Goal: Contribute content

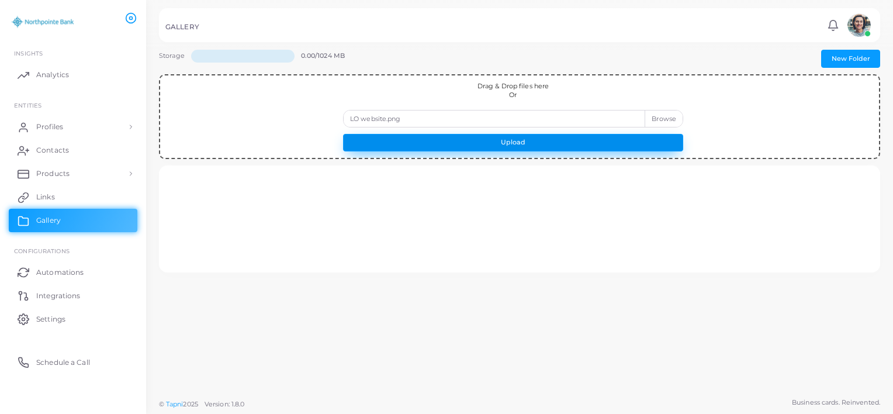
click at [577, 141] on button "Upload" at bounding box center [513, 143] width 340 height 18
click at [528, 143] on button "Upload" at bounding box center [513, 143] width 340 height 18
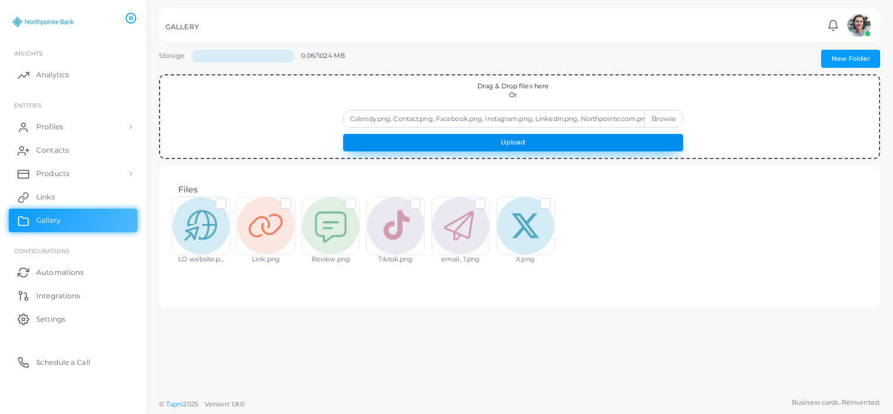
click at [486, 146] on button "Upload" at bounding box center [513, 143] width 340 height 18
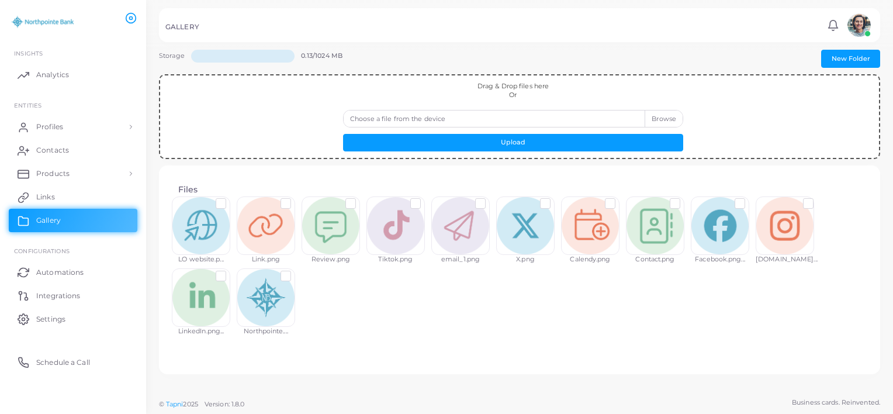
click at [230, 199] on label at bounding box center [230, 199] width 0 height 0
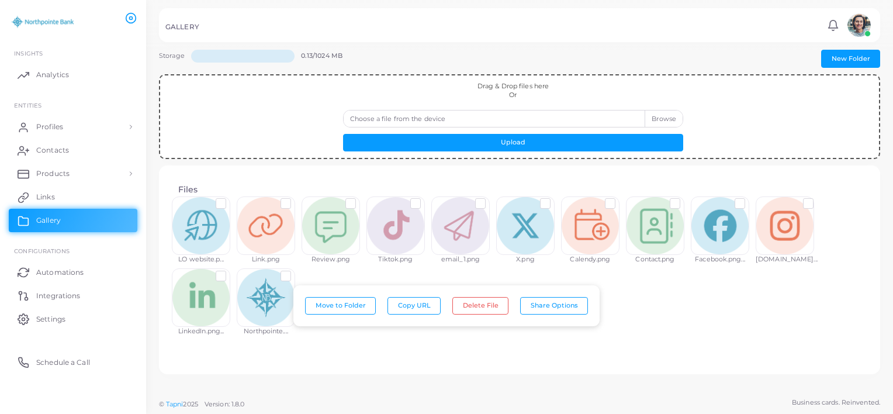
click at [646, 311] on div "LO website.p... Link.png Review.png Tiktok.png email_1.png X.png Calendy.png Co…" at bounding box center [520, 270] width 696 height 145
click at [741, 345] on div "Files LO website.p... Link.png Review.png Tiktok.png email_1.png X.png Calendy.…" at bounding box center [520, 269] width 702 height 189
click at [449, 386] on div "Storage 0.13/1024 MB New Folder Drag & Drop files here Or Choose a file from th…" at bounding box center [519, 196] width 747 height 392
click at [758, 332] on div "LO website.p... Link.png Review.png Tiktok.png email_1.png X.png Calendy.png Co…" at bounding box center [520, 270] width 696 height 145
click at [464, 341] on div "LO website.p... Link.png Review.png Tiktok.png email_1.png X.png Calendy.png Co…" at bounding box center [520, 270] width 696 height 145
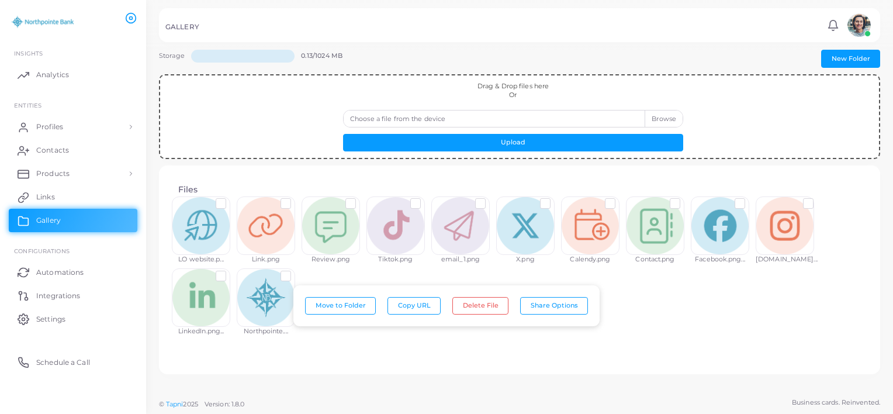
click at [212, 204] on div at bounding box center [201, 225] width 58 height 58
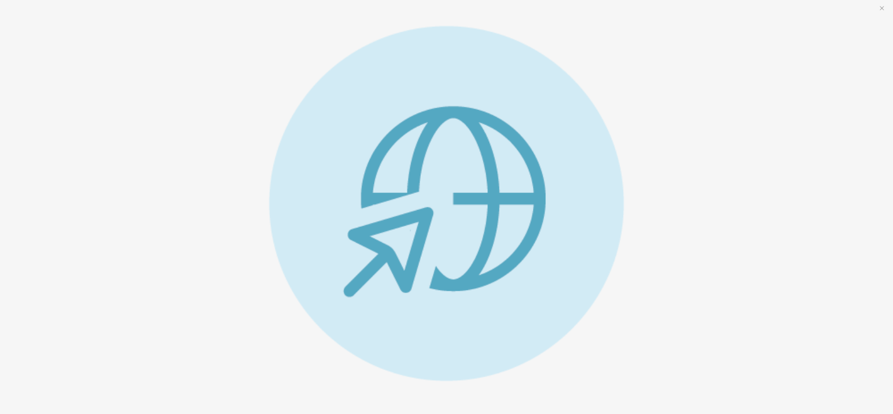
click at [84, 40] on div at bounding box center [447, 203] width 874 height 355
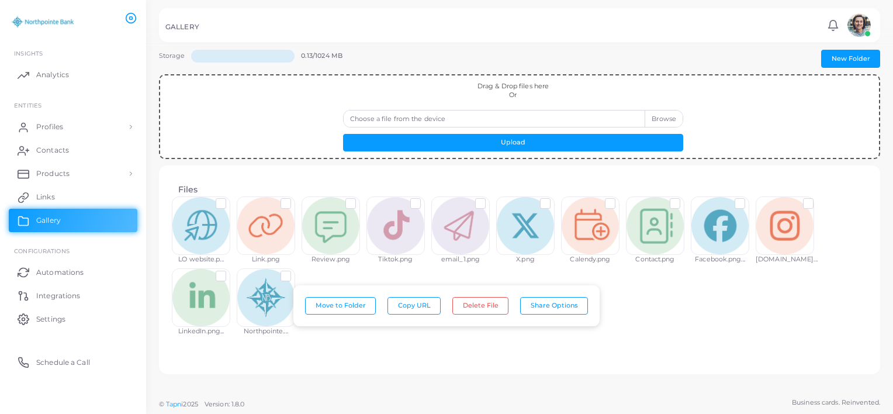
click at [230, 199] on label at bounding box center [230, 199] width 0 height 0
